Goal: Task Accomplishment & Management: Use online tool/utility

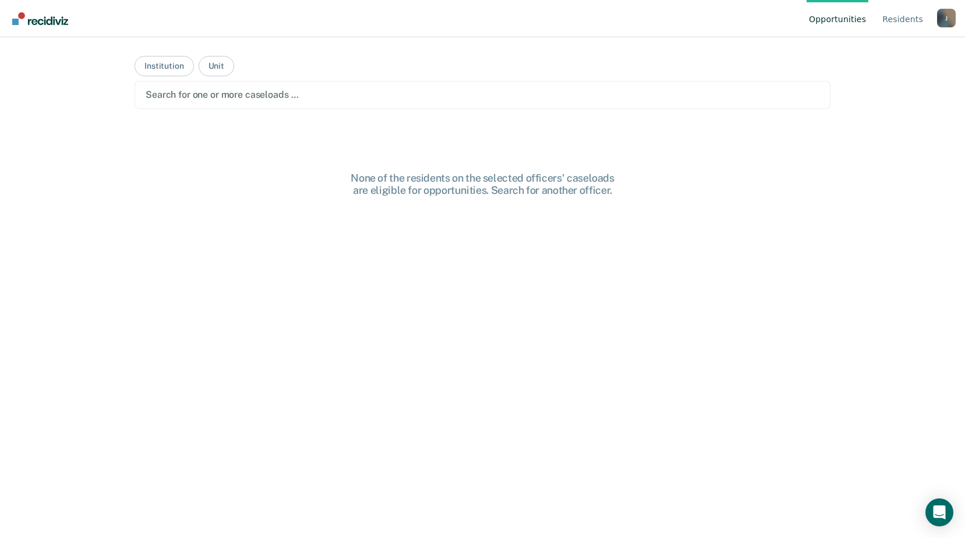
click at [287, 91] on div at bounding box center [483, 94] width 674 height 13
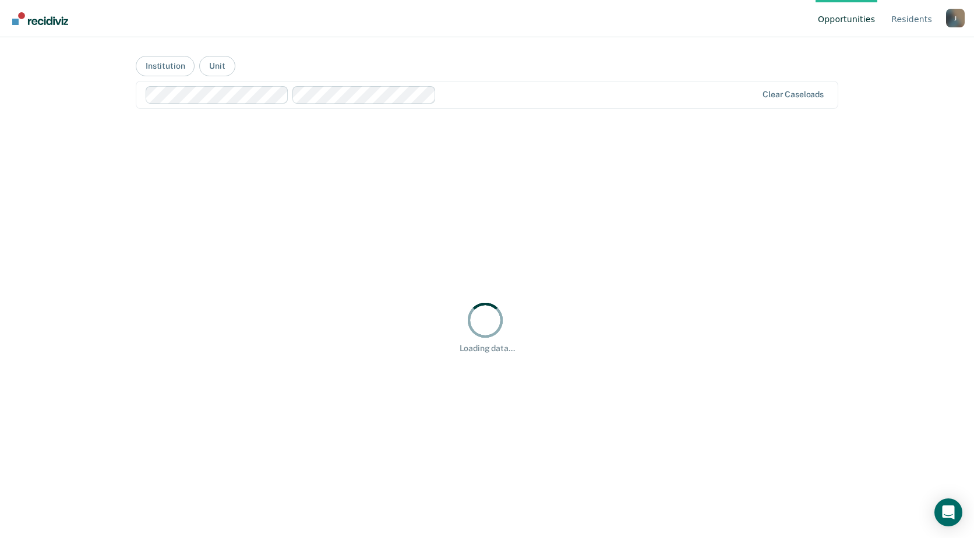
click at [67, 162] on div "Opportunities Resident s [PERSON_NAME][EMAIL_ADDRESS][PERSON_NAME][DOMAIN_NAME]…" at bounding box center [487, 269] width 974 height 538
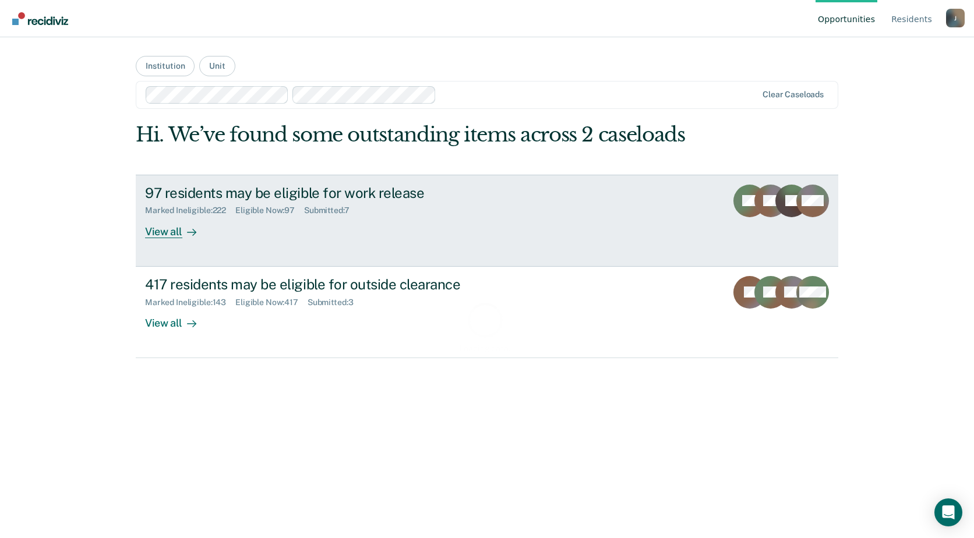
click at [288, 205] on div "Marked Ineligible : 222 Eligible Now : 97 Submitted : 7" at bounding box center [349, 208] width 409 height 15
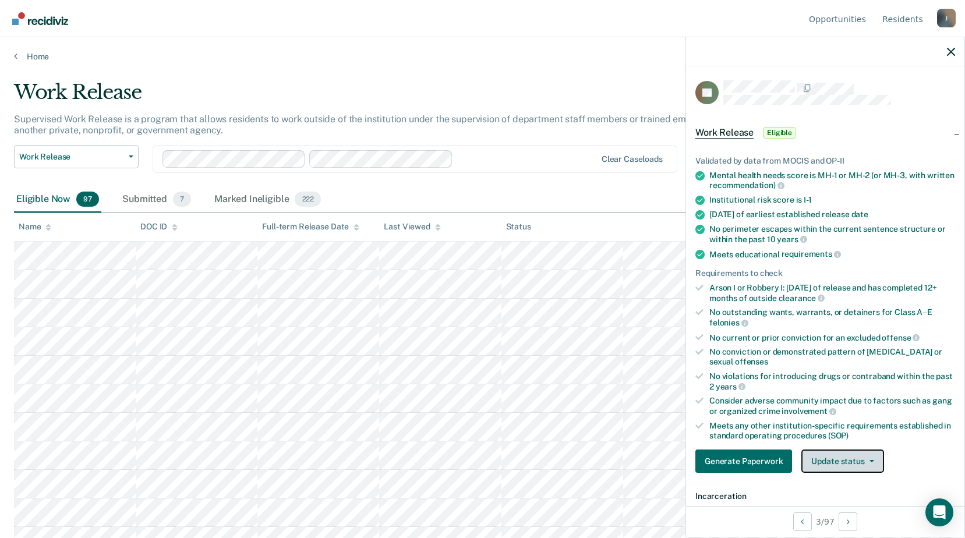
click at [823, 464] on button "Update status" at bounding box center [843, 461] width 82 height 23
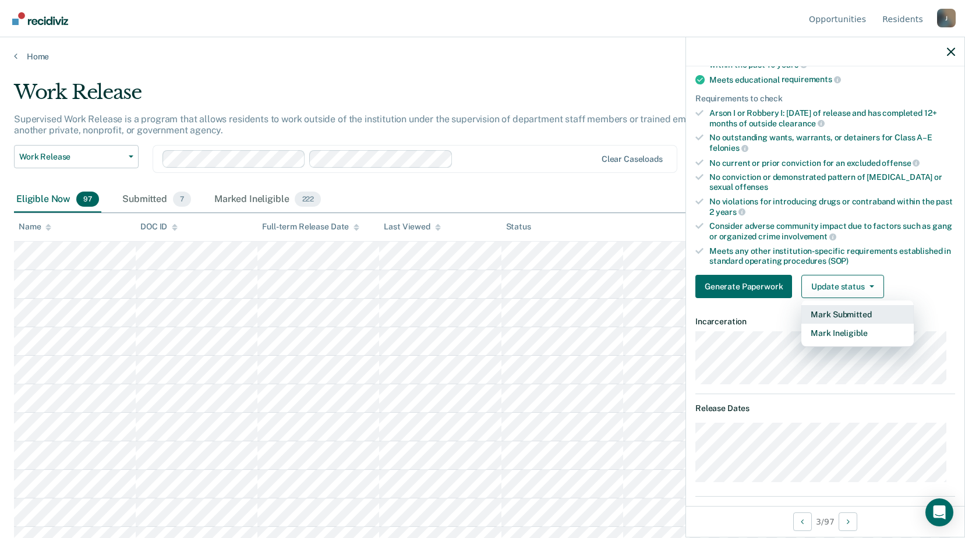
scroll to position [233, 0]
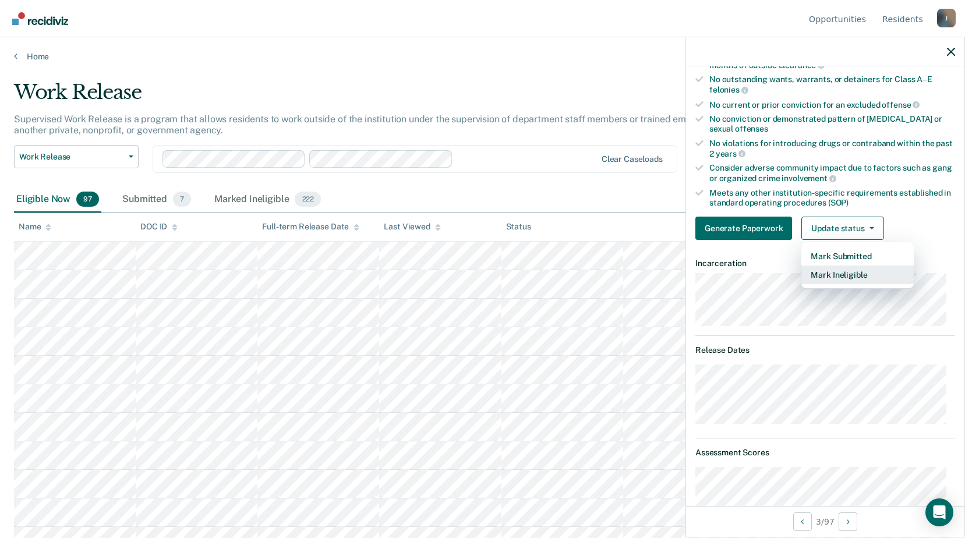
click at [845, 273] on button "Mark Ineligible" at bounding box center [858, 275] width 112 height 19
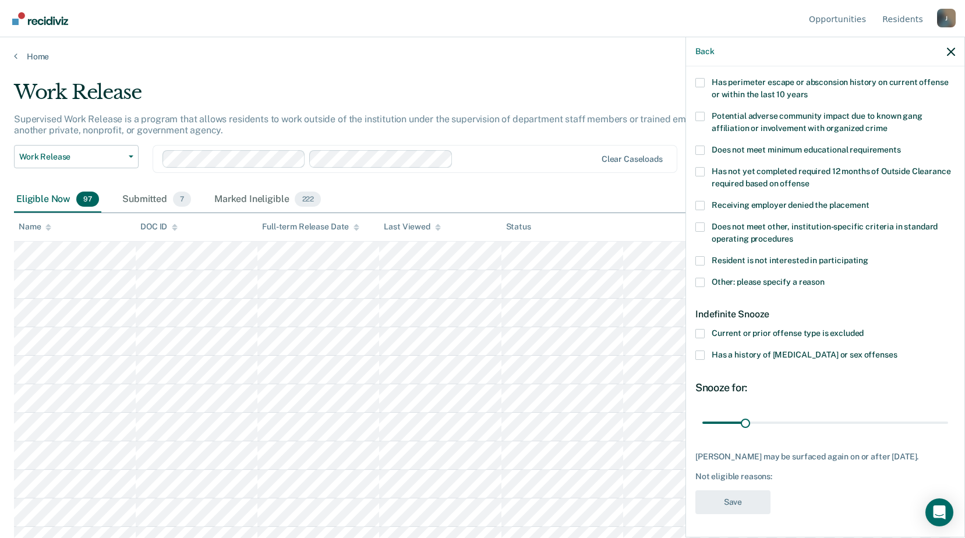
click at [698, 278] on span at bounding box center [700, 282] width 9 height 9
click at [825, 278] on input "Other: please specify a reason" at bounding box center [825, 278] width 0 height 0
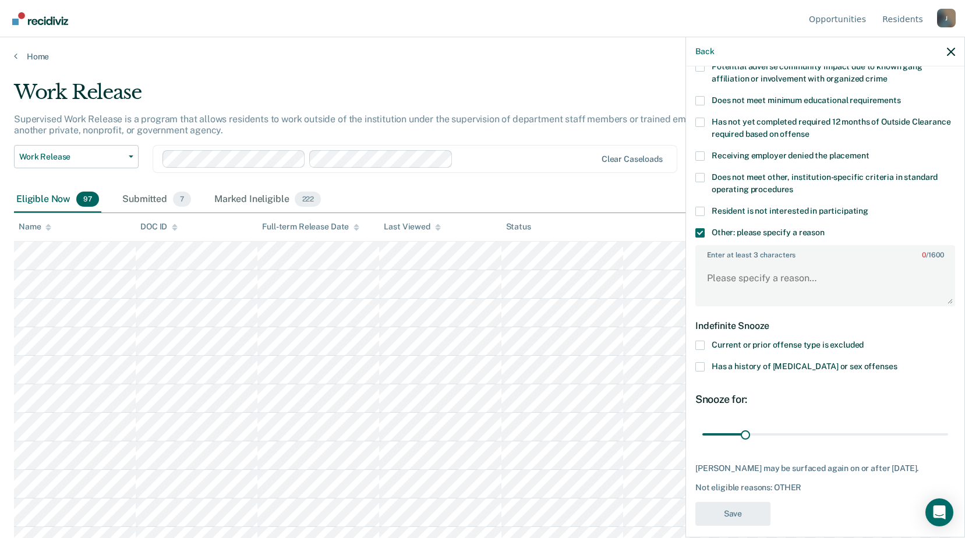
scroll to position [193, 0]
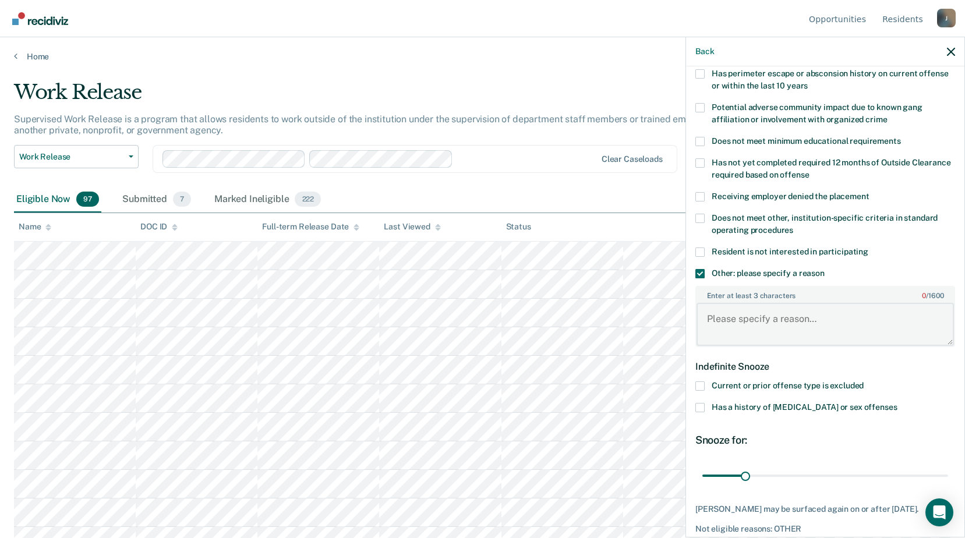
click at [727, 308] on textarea "Enter at least 3 characters 0 / 1600" at bounding box center [826, 324] width 258 height 43
type textarea "Currently on MAT program"
drag, startPoint x: 739, startPoint y: 478, endPoint x: 829, endPoint y: 465, distance: 91.2
type input "180"
click at [949, 466] on input "range" at bounding box center [826, 476] width 246 height 20
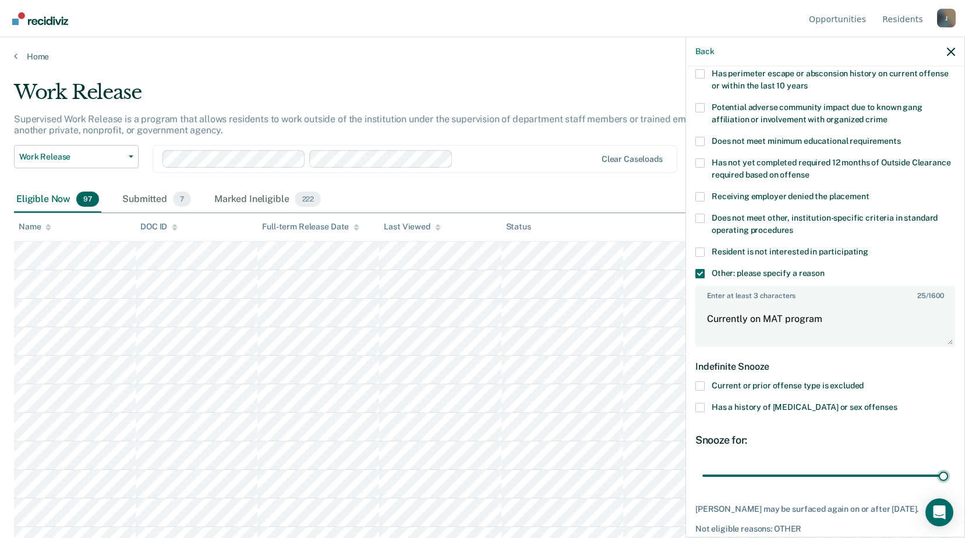
scroll to position [245, 0]
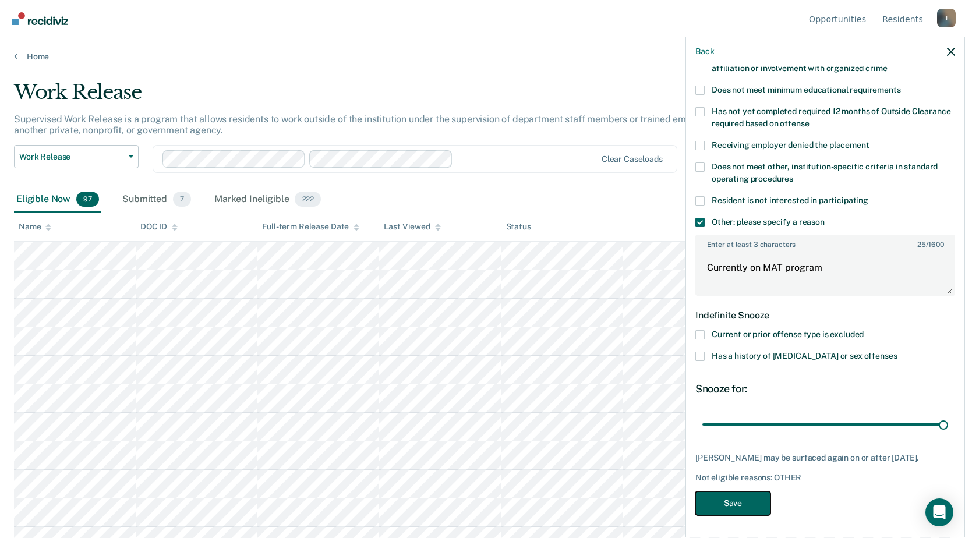
click at [723, 507] on button "Save" at bounding box center [733, 504] width 75 height 24
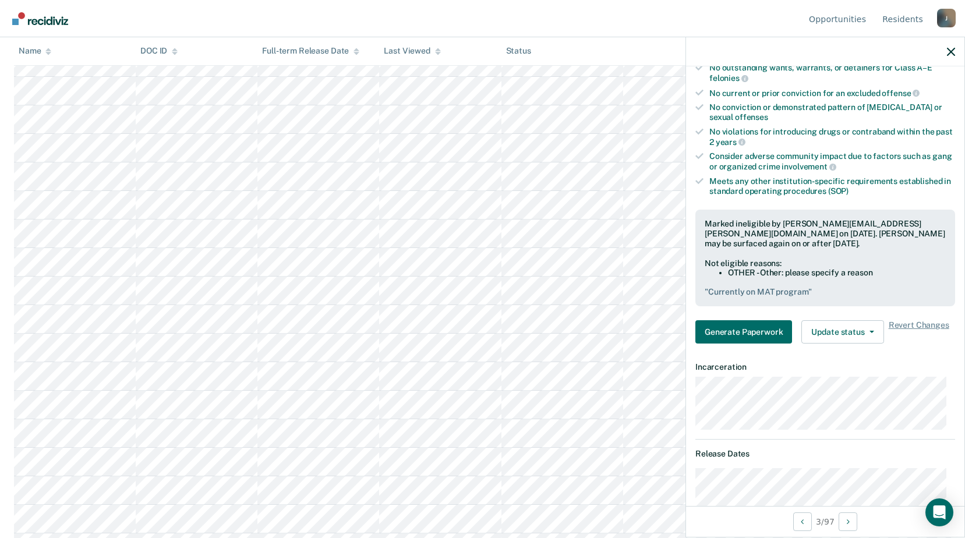
scroll to position [1165, 0]
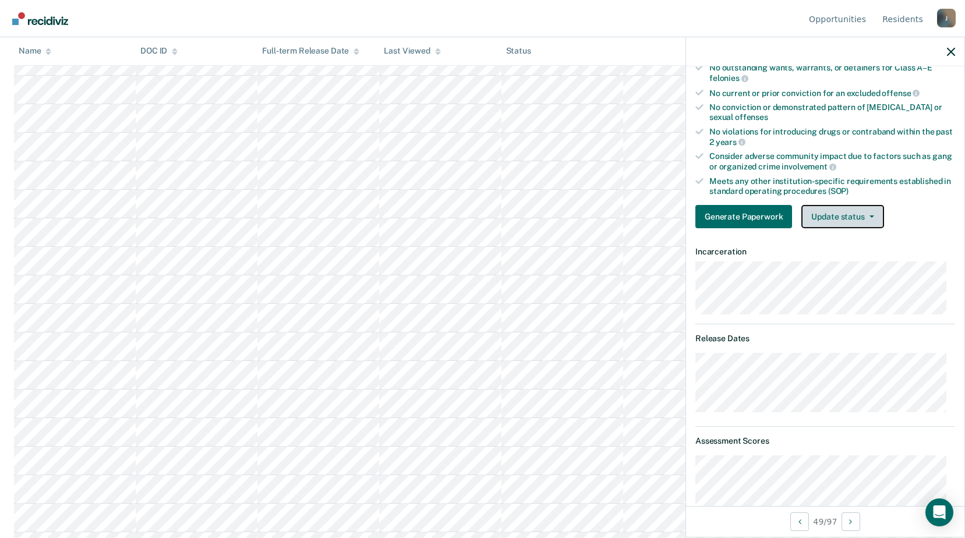
click at [872, 219] on button "Update status" at bounding box center [843, 216] width 82 height 23
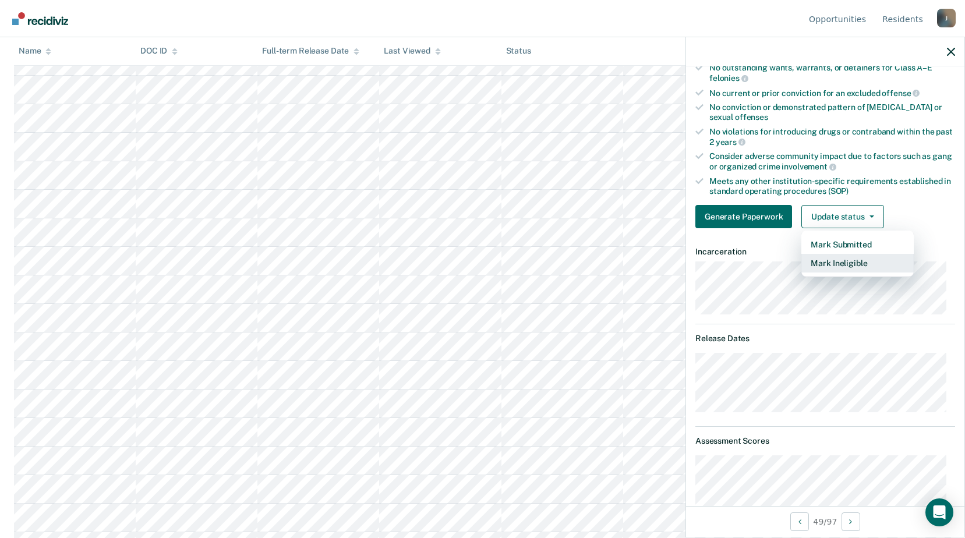
click at [856, 262] on button "Mark Ineligible" at bounding box center [858, 263] width 112 height 19
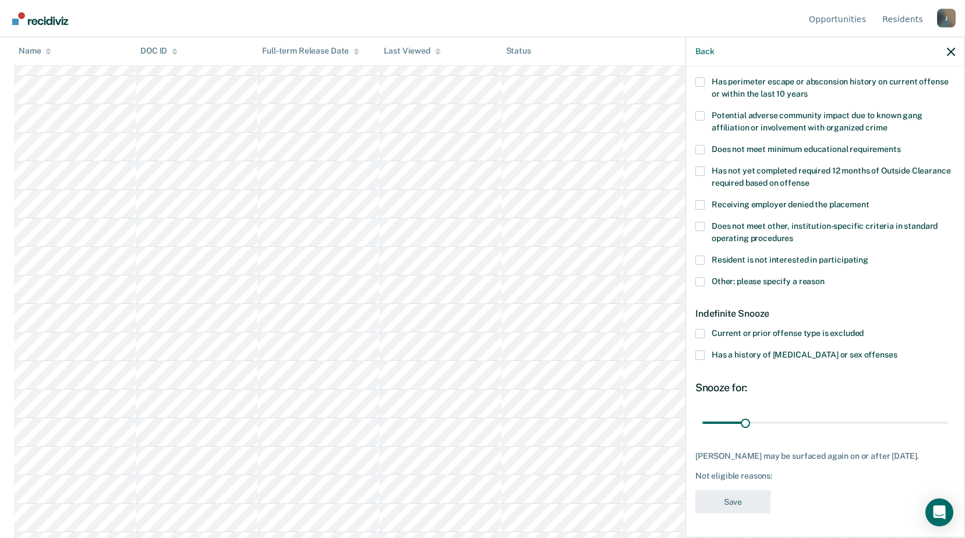
click at [705, 222] on label "Does not meet other, institution-specific criteria in standard operating proced…" at bounding box center [826, 234] width 260 height 24
click at [794, 234] on input "Does not meet other, institution-specific criteria in standard operating proced…" at bounding box center [794, 234] width 0 height 0
drag, startPoint x: 745, startPoint y: 410, endPoint x: 760, endPoint y: 408, distance: 15.8
type input "43"
click at [760, 412] on input "range" at bounding box center [826, 422] width 246 height 20
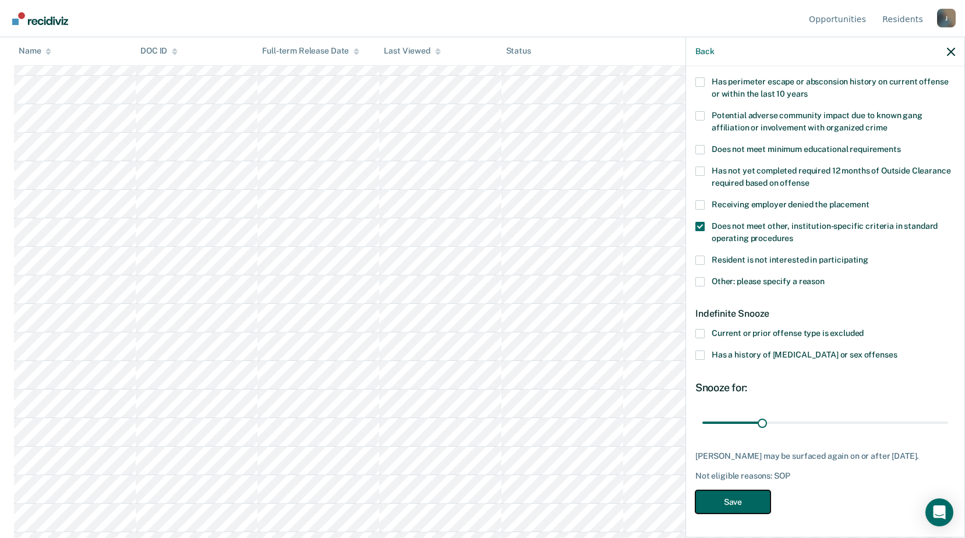
click at [750, 498] on button "Save" at bounding box center [733, 503] width 75 height 24
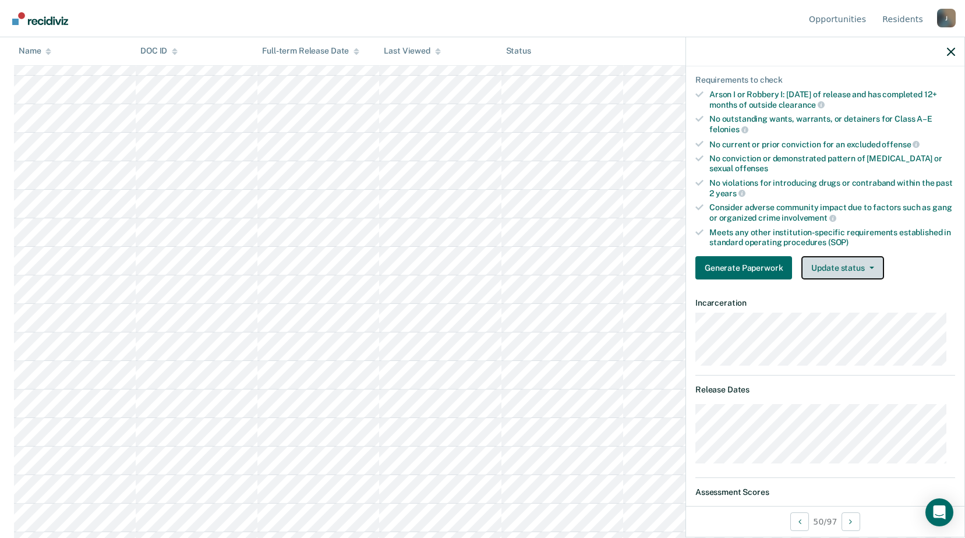
click at [872, 271] on button "Update status" at bounding box center [843, 267] width 82 height 23
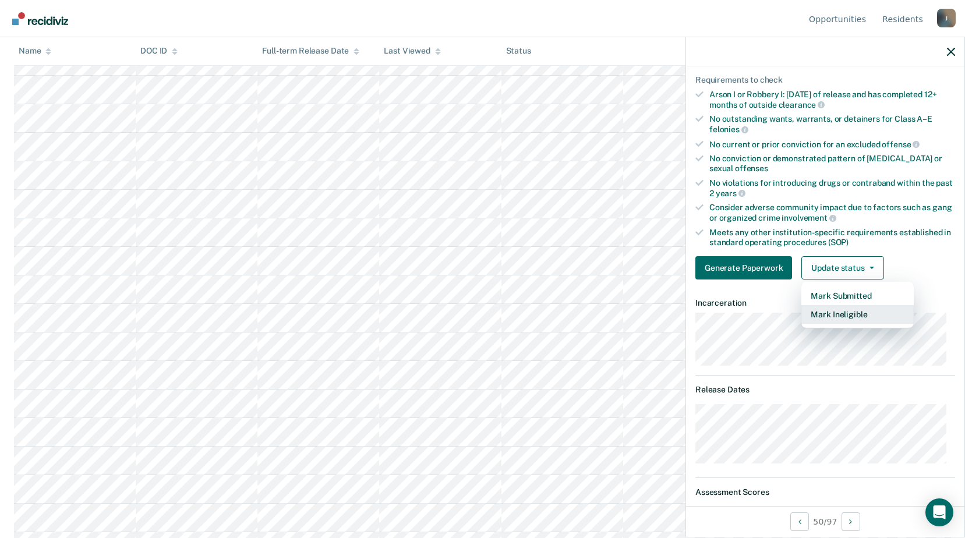
click at [851, 314] on button "Mark Ineligible" at bounding box center [858, 314] width 112 height 19
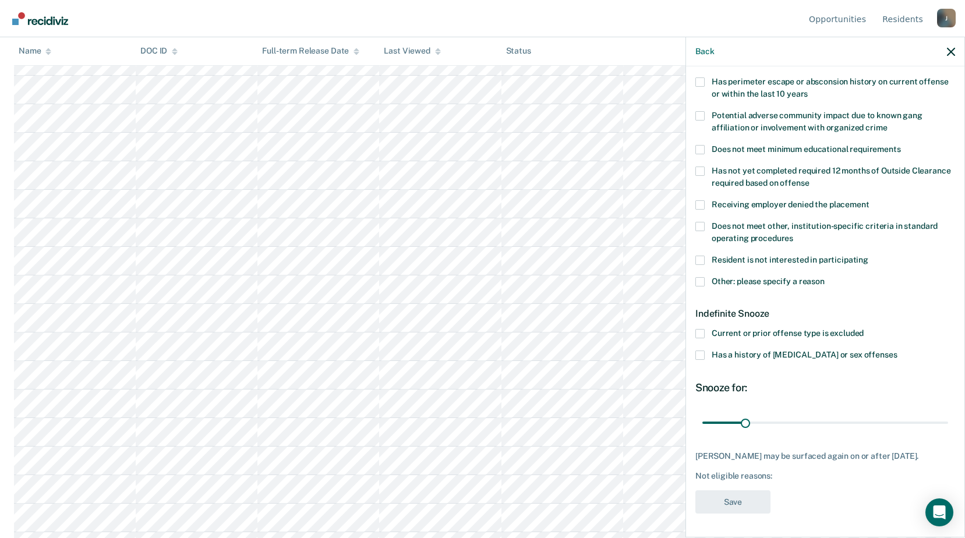
click at [703, 277] on span at bounding box center [700, 281] width 9 height 9
click at [825, 277] on input "Other: please specify a reason" at bounding box center [825, 277] width 0 height 0
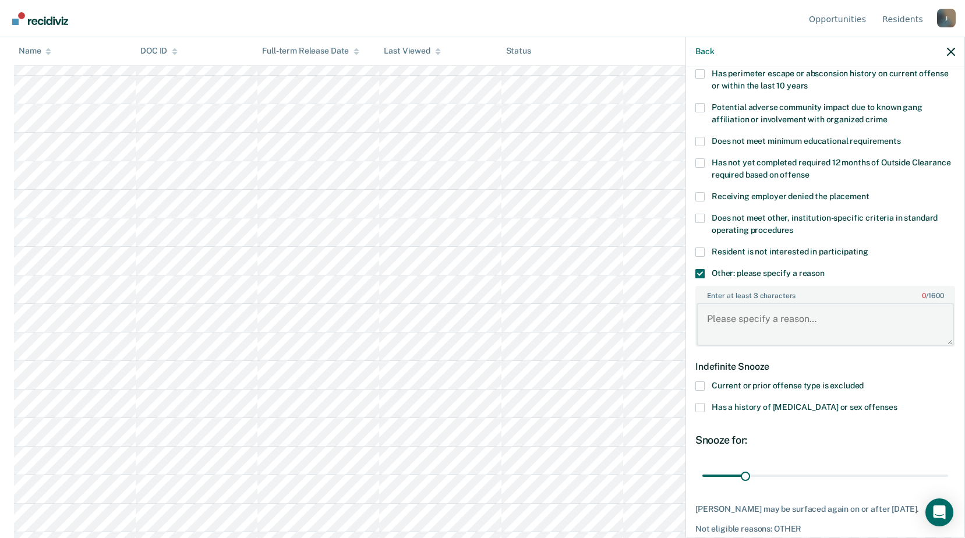
drag, startPoint x: 752, startPoint y: 318, endPoint x: 743, endPoint y: 316, distance: 9.5
click at [746, 317] on textarea "Enter at least 3 characters 0 / 1600" at bounding box center [826, 324] width 258 height 43
type textarea "Release [DATE]"
drag, startPoint x: 747, startPoint y: 472, endPoint x: 976, endPoint y: 464, distance: 229.1
type input "180"
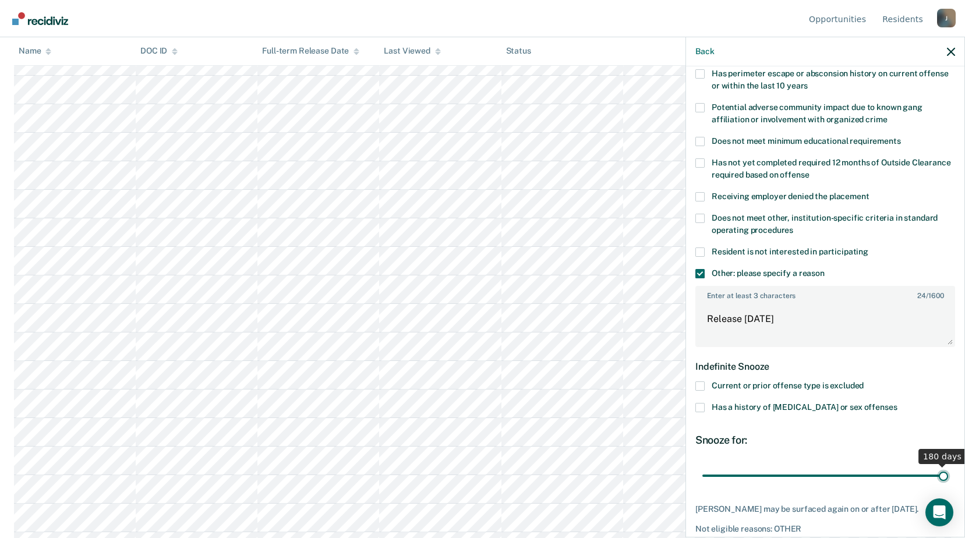
click at [949, 466] on input "range" at bounding box center [826, 476] width 246 height 20
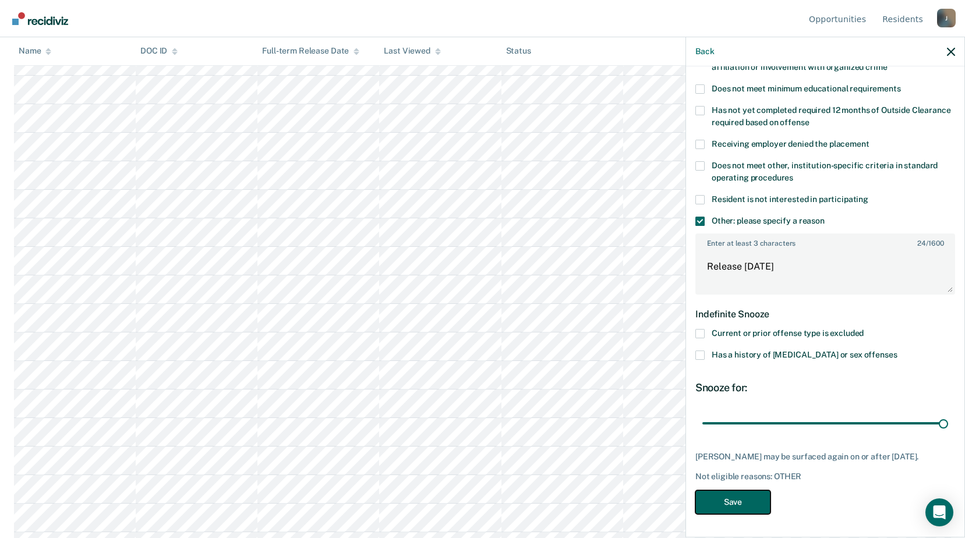
click at [746, 501] on button "Save" at bounding box center [733, 503] width 75 height 24
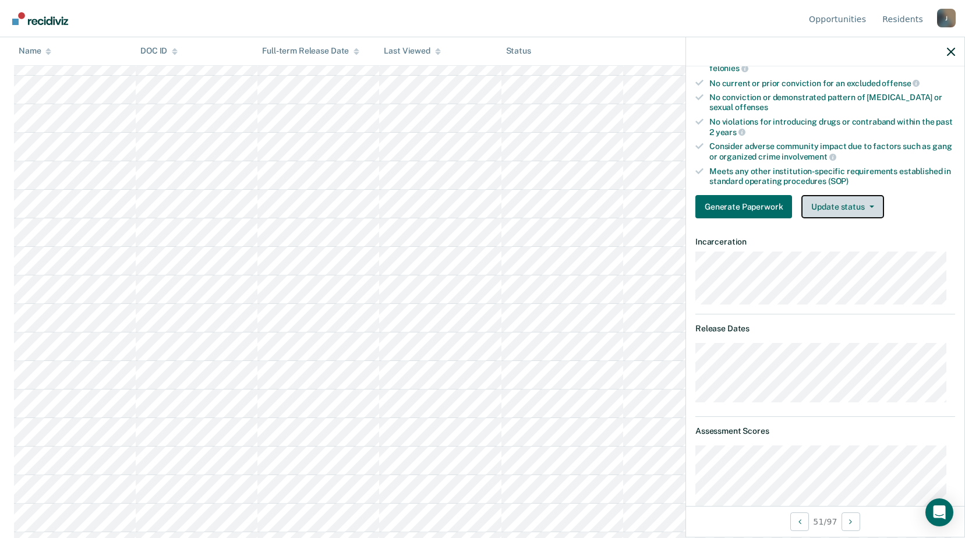
click at [877, 209] on button "Update status" at bounding box center [843, 206] width 82 height 23
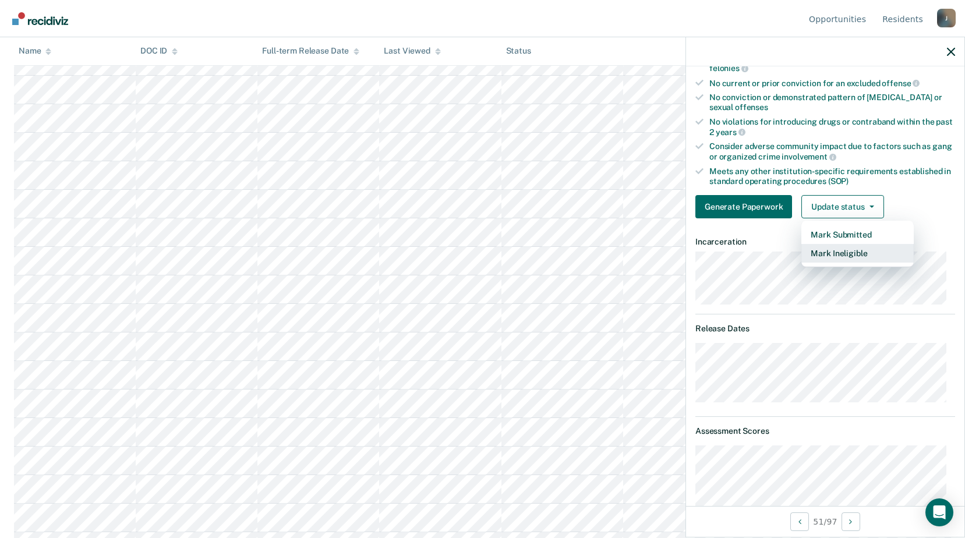
click at [859, 251] on button "Mark Ineligible" at bounding box center [858, 253] width 112 height 19
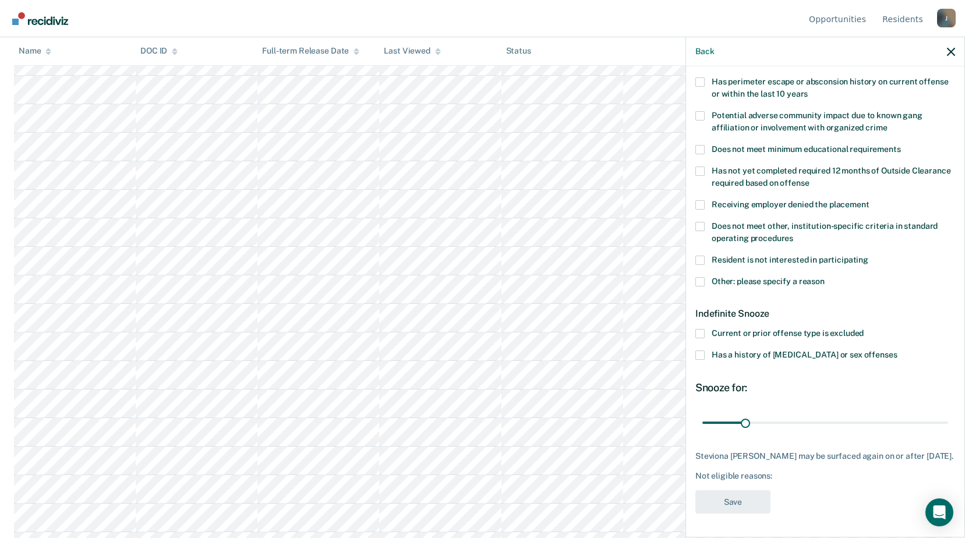
click at [706, 277] on label "Other: please specify a reason" at bounding box center [826, 283] width 260 height 12
click at [825, 277] on input "Other: please specify a reason" at bounding box center [825, 277] width 0 height 0
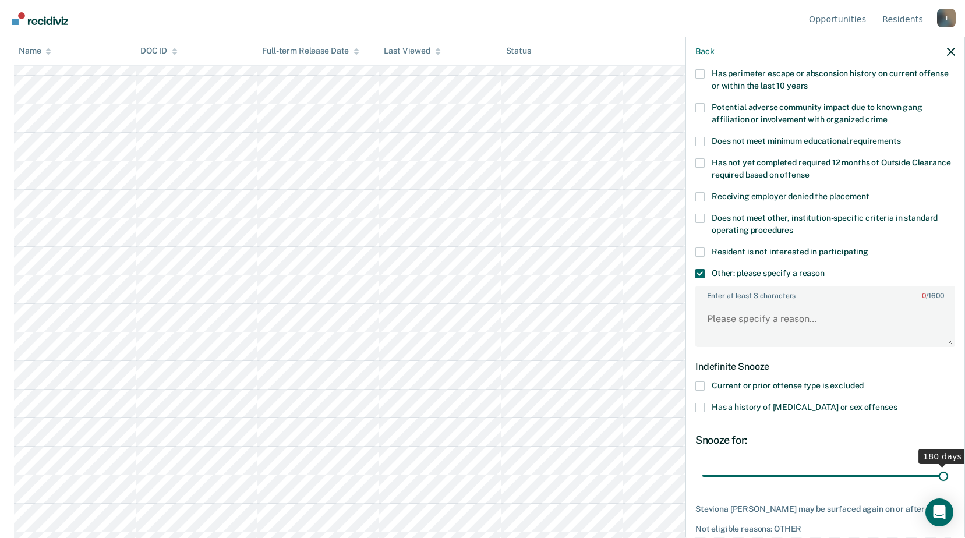
drag, startPoint x: 746, startPoint y: 474, endPoint x: 976, endPoint y: 448, distance: 231.0
type input "180"
click at [949, 466] on input "range" at bounding box center [826, 476] width 246 height 20
click at [785, 330] on textarea "Enter at least 3 characters 0 / 1600" at bounding box center [826, 324] width 258 height 43
drag, startPoint x: 785, startPoint y: 330, endPoint x: 796, endPoint y: 422, distance: 92.7
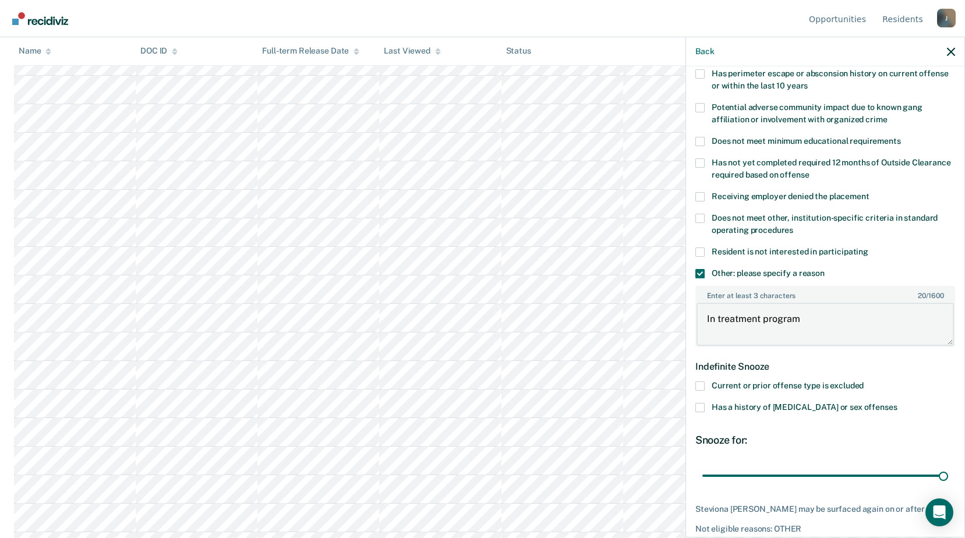
scroll to position [245, 0]
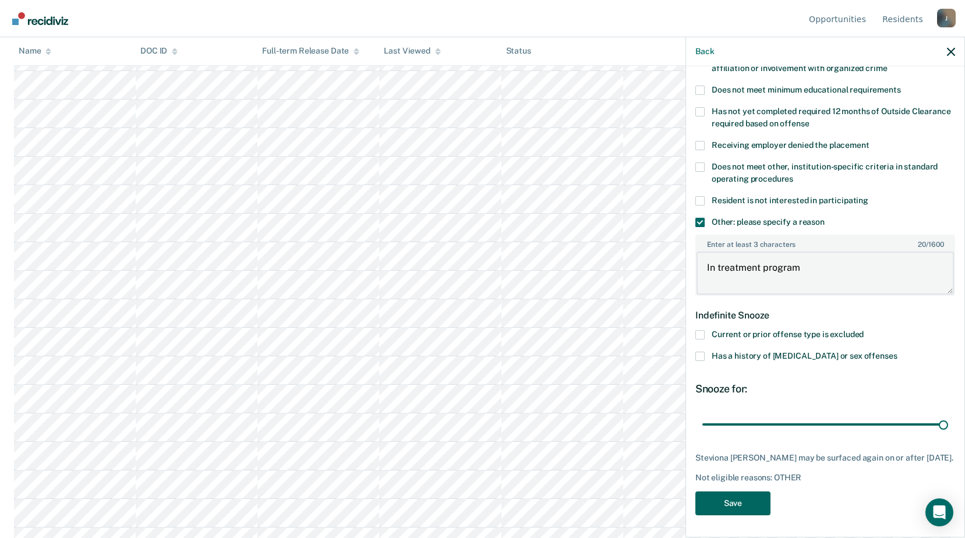
type textarea "In treatment program"
click at [746, 498] on button "Save" at bounding box center [733, 504] width 75 height 24
